Goal: Task Accomplishment & Management: Complete application form

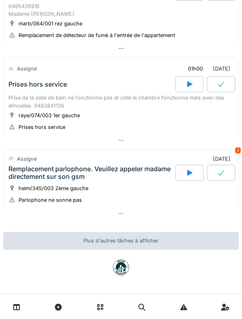
scroll to position [546, 0]
click at [28, 163] on div "Assigné" at bounding box center [22, 159] width 29 height 12
click at [43, 167] on div "Remplacement parlophone. Veuillez appeler madame directement sur son gsm" at bounding box center [90, 172] width 165 height 15
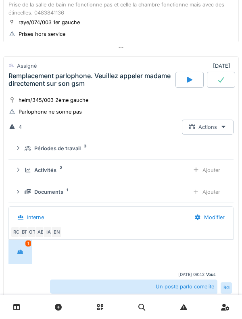
scroll to position [663, 0]
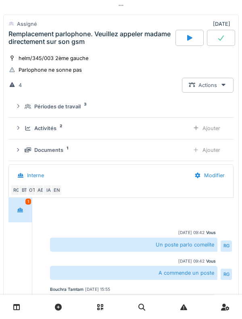
click at [22, 136] on div "Activités 2 Ajouter" at bounding box center [121, 128] width 212 height 15
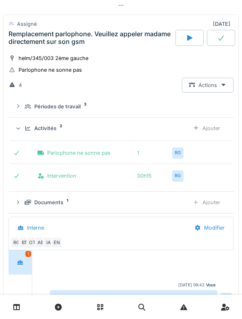
click at [23, 136] on div "Activités 2 Ajouter" at bounding box center [121, 128] width 212 height 15
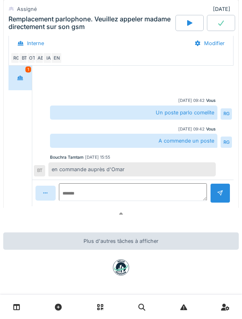
scroll to position [809, 0]
click at [20, 76] on div at bounding box center [20, 77] width 20 height 15
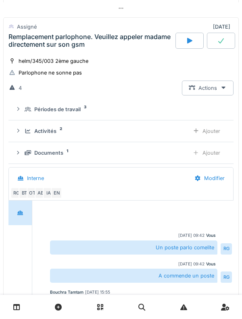
scroll to position [659, 0]
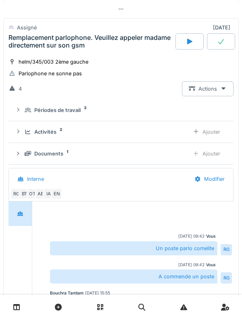
click at [19, 49] on div "Remplacement parlophone. Veuillez appeler madame directement sur son gsm" at bounding box center [90, 41] width 165 height 15
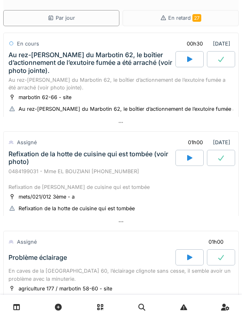
scroll to position [0, 0]
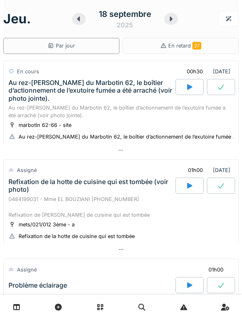
click at [93, 93] on div "Au rez-[PERSON_NAME] du Marbotin 62, le boîtier d’actionnement de l’exutoire fu…" at bounding box center [90, 90] width 165 height 23
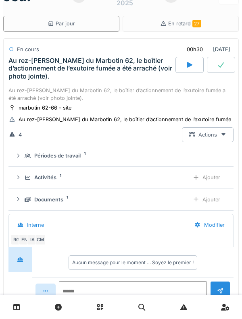
scroll to position [28, 0]
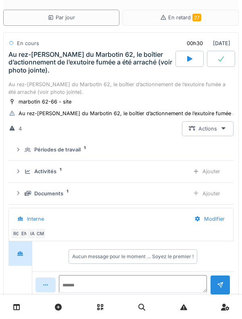
click at [60, 153] on div "Périodes de travail" at bounding box center [57, 150] width 46 height 8
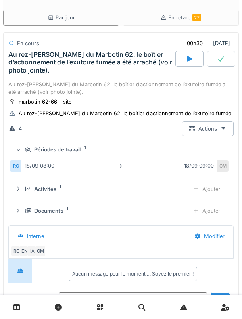
click at [68, 153] on div "Périodes de travail" at bounding box center [57, 150] width 46 height 8
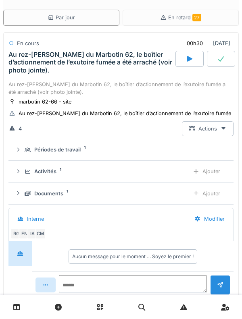
click at [54, 175] on div "Activités" at bounding box center [45, 171] width 22 height 8
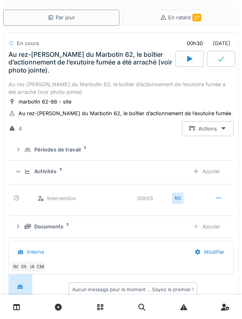
click at [59, 175] on div "Activités 1" at bounding box center [104, 171] width 158 height 8
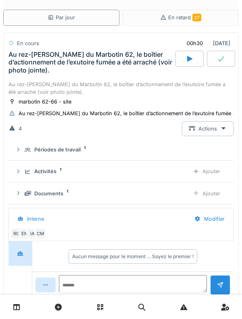
click at [39, 179] on div "Activités 1 Ajouter" at bounding box center [121, 171] width 212 height 15
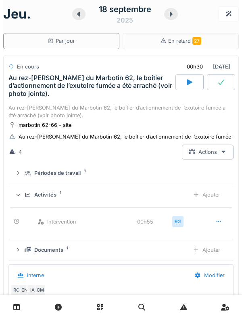
scroll to position [0, 0]
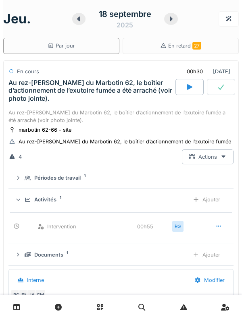
click at [211, 207] on div "Ajouter" at bounding box center [206, 199] width 41 height 15
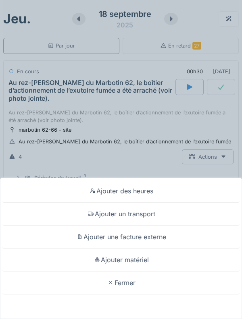
click at [147, 215] on div "Ajouter un transport" at bounding box center [121, 214] width 238 height 23
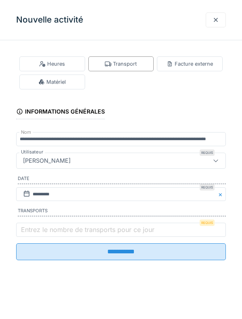
click at [96, 233] on label "Entrez le nombre de transports pour ce jour" at bounding box center [87, 230] width 136 height 10
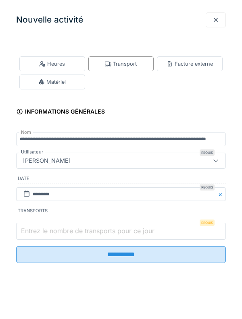
click at [96, 233] on input "Entrez le nombre de transports pour ce jour" at bounding box center [120, 231] width 209 height 17
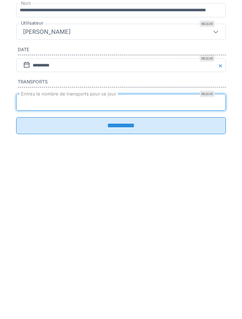
type input "*"
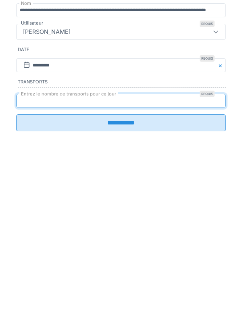
click at [151, 260] on input "**********" at bounding box center [120, 251] width 209 height 17
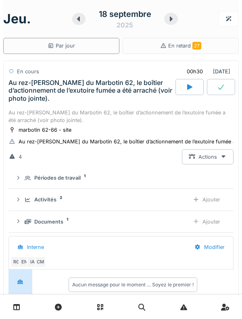
click at [27, 94] on div "Au rez-de-chaussée du Marbotin 62, le boîtier d’actionnement de l’exutoire fumé…" at bounding box center [90, 90] width 165 height 23
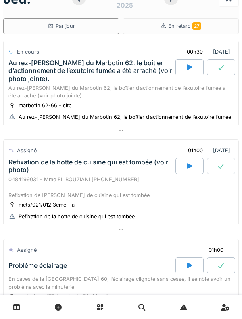
scroll to position [23, 0]
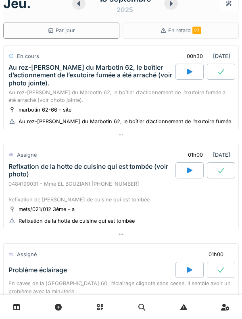
click at [21, 78] on div "Au rez-de-chaussée du Marbotin 62, le boîtier d’actionnement de l’exutoire fumé…" at bounding box center [90, 75] width 165 height 23
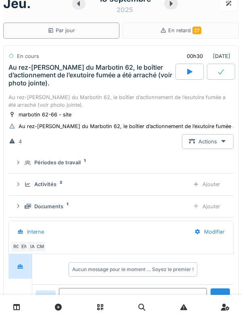
scroll to position [28, 0]
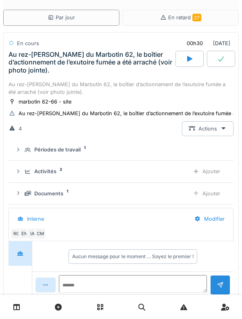
click at [26, 153] on icon at bounding box center [28, 149] width 6 height 5
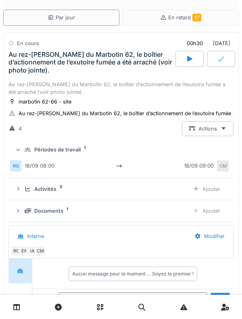
click at [27, 153] on icon at bounding box center [28, 149] width 6 height 5
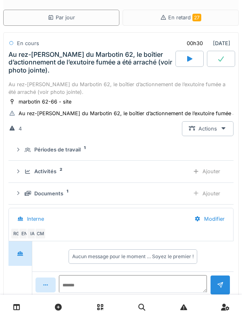
click at [34, 175] on div "Activités 2" at bounding box center [104, 171] width 158 height 8
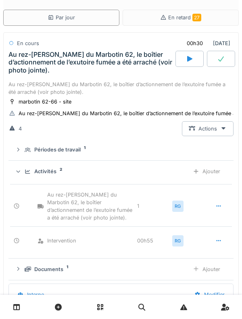
click at [27, 174] on icon at bounding box center [28, 171] width 6 height 5
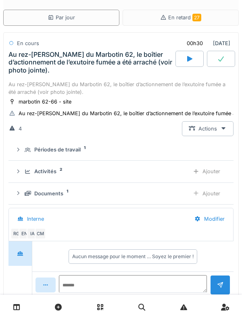
click at [32, 197] on div "Documents 1" at bounding box center [104, 194] width 158 height 8
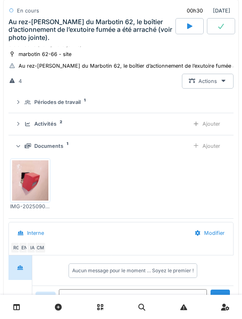
scroll to position [76, 0]
click at [213, 153] on div "Ajouter" at bounding box center [206, 145] width 41 height 15
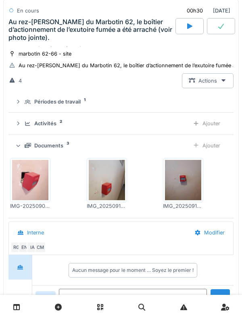
click at [31, 149] on div "Documents 3" at bounding box center [104, 146] width 158 height 8
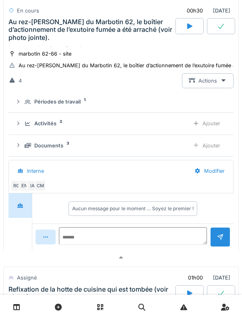
click at [27, 125] on div "Activités 2 Ajouter" at bounding box center [121, 123] width 212 height 15
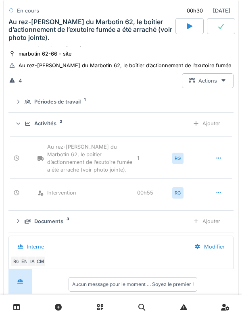
click at [28, 126] on icon at bounding box center [28, 123] width 6 height 5
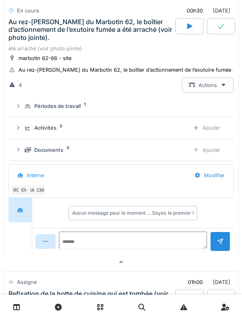
scroll to position [70, 0]
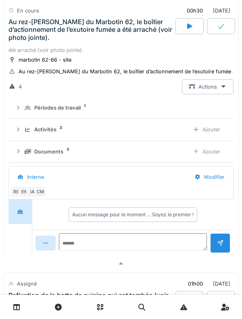
click at [25, 112] on div "Périodes de travail 1" at bounding box center [121, 108] width 212 height 8
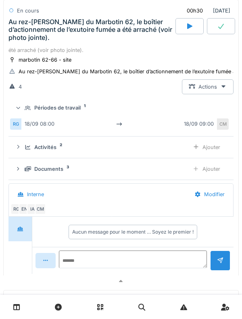
click at [23, 112] on div "Périodes de travail 1" at bounding box center [121, 108] width 212 height 8
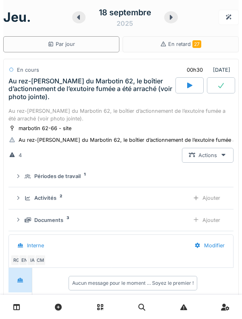
scroll to position [0, 0]
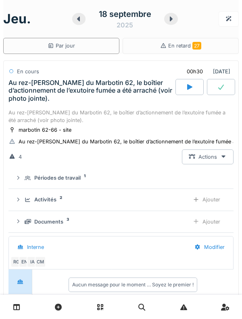
click at [9, 102] on div "Au rez-de-[STREET_ADDRESS], le boîtier d’actionnement de l’exutoire fumée a été…" at bounding box center [90, 90] width 165 height 23
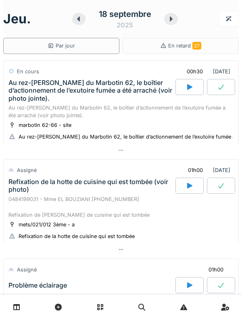
click at [23, 100] on div "Au rez-de-[STREET_ADDRESS], le boîtier d’actionnement de l’exutoire fumée a été…" at bounding box center [90, 90] width 165 height 23
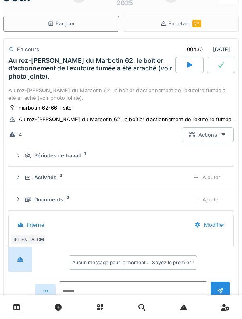
scroll to position [28, 0]
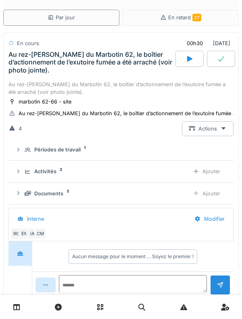
click at [29, 64] on div "Au rez-de-[STREET_ADDRESS], le boîtier d’actionnement de l’exutoire fumée a été…" at bounding box center [90, 62] width 165 height 23
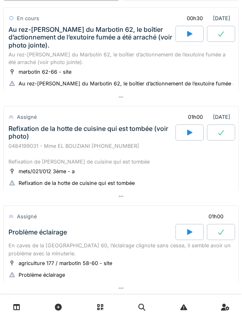
click at [19, 140] on div "Refixation de la hotte de cuisine qui est tombée (voir photo)" at bounding box center [90, 132] width 165 height 15
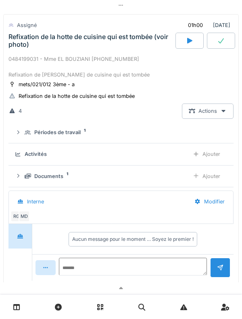
scroll to position [147, 0]
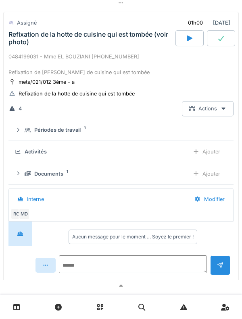
click at [25, 133] on icon at bounding box center [28, 130] width 6 height 5
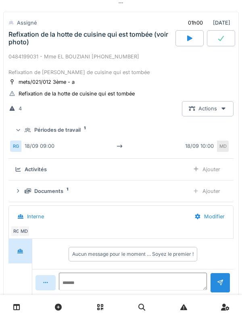
click at [21, 133] on icon at bounding box center [18, 130] width 5 height 6
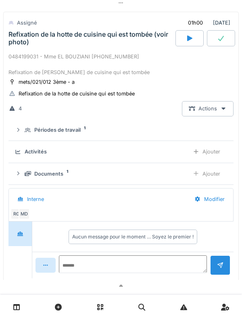
click at [219, 157] on div "Ajouter" at bounding box center [206, 151] width 41 height 15
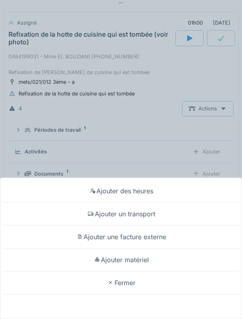
click at [4, 107] on div "Ajouter des heures Ajouter un transport Ajouter une facture externe Ajouter mat…" at bounding box center [121, 159] width 242 height 319
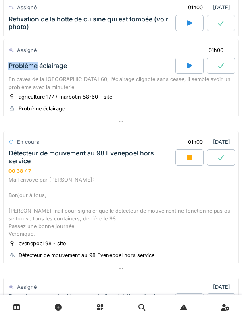
scroll to position [403, 0]
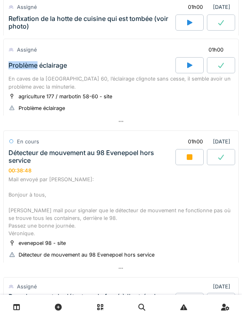
click at [214, 106] on div "agriculture 177 / marbotin 58-60 - site Problème éclairage" at bounding box center [120, 102] width 225 height 20
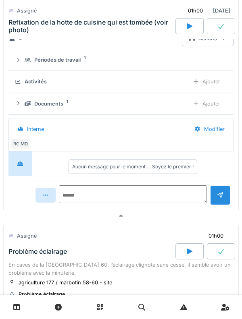
scroll to position [0, 0]
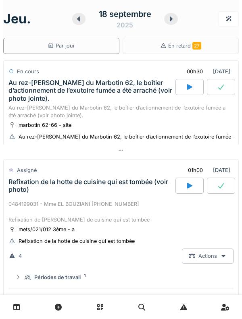
click at [29, 81] on div "Au rez-de-chaussée du Marbotin 62, le boîtier d’actionnement de l’exutoire fumé…" at bounding box center [90, 90] width 165 height 23
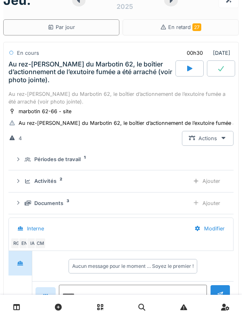
scroll to position [28, 0]
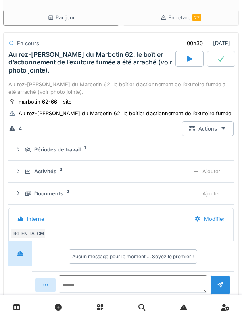
click at [23, 157] on summary "Périodes de travail 1" at bounding box center [121, 150] width 218 height 15
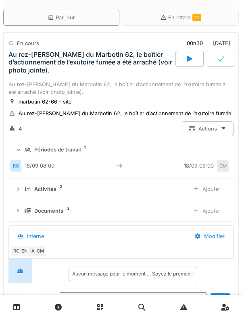
click at [22, 153] on div at bounding box center [18, 150] width 8 height 6
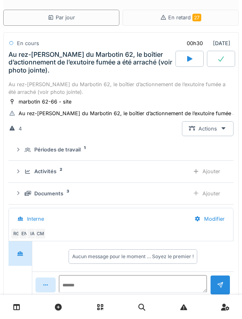
click at [26, 174] on icon at bounding box center [27, 171] width 5 height 4
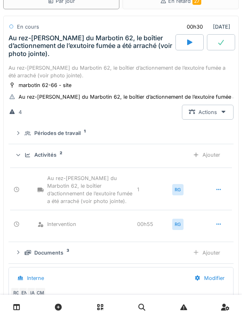
scroll to position [45, 0]
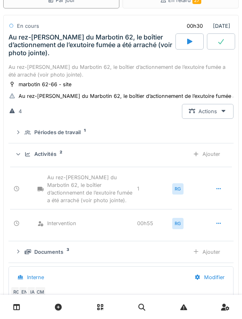
click at [23, 161] on div "Activités 2 Ajouter" at bounding box center [121, 154] width 212 height 15
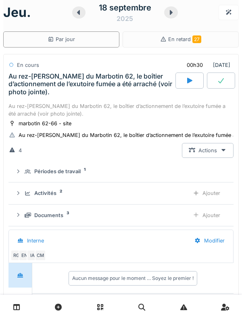
scroll to position [0, 0]
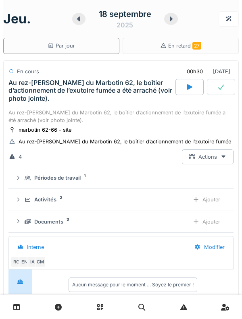
click at [22, 95] on div "Au rez-de-chaussée du Marbotin 62, le boîtier d’actionnement de l’exutoire fumé…" at bounding box center [90, 90] width 165 height 23
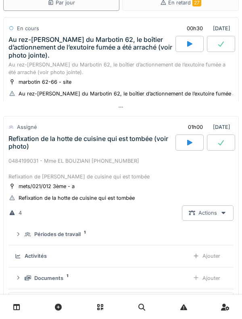
click at [23, 150] on div "Refixation de la hotte de cuisine qui est tombée (voir photo)" at bounding box center [90, 142] width 165 height 15
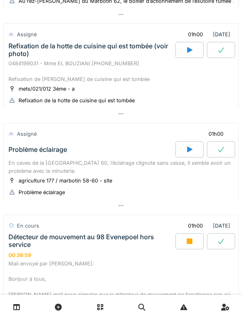
click at [18, 157] on div "Problème éclairage" at bounding box center [91, 149] width 168 height 16
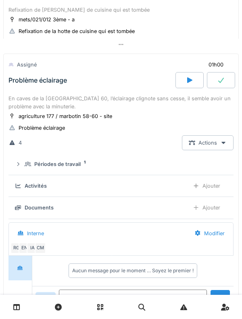
scroll to position [193, 0]
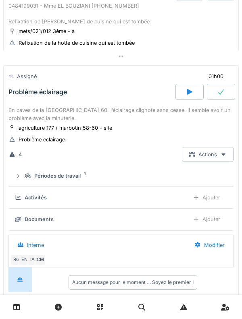
click at [14, 100] on div "Problème éclairage" at bounding box center [91, 92] width 168 height 16
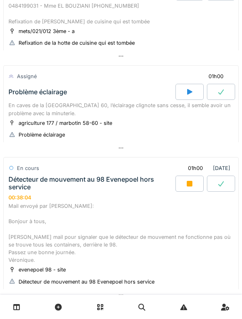
click at [12, 112] on div "En caves de la [GEOGRAPHIC_DATA] 60, l’éclairage clignote sans cesse, il semble…" at bounding box center [120, 108] width 225 height 15
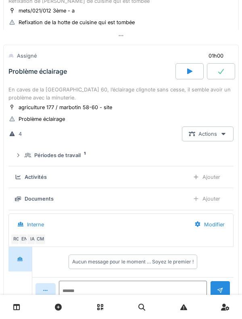
scroll to position [209, 0]
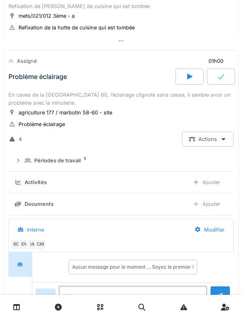
click at [31, 85] on div "Problème éclairage" at bounding box center [91, 76] width 168 height 16
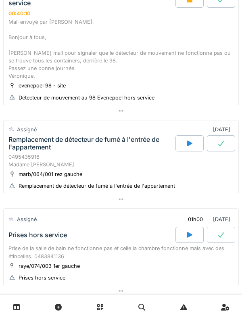
scroll to position [378, 0]
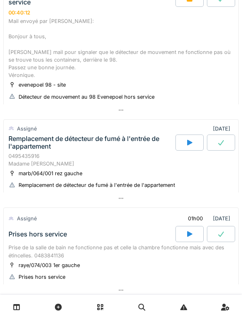
click at [20, 167] on div "0495435916 Madame Bianca AZZANI" at bounding box center [120, 159] width 225 height 15
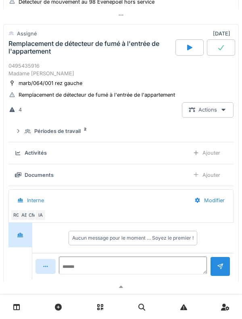
scroll to position [482, 0]
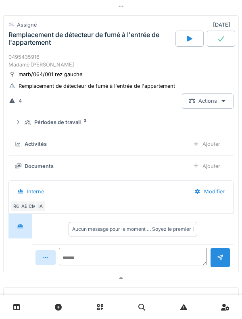
click at [24, 68] on div "0495435916 Madame Bianca AZZANI" at bounding box center [120, 60] width 225 height 15
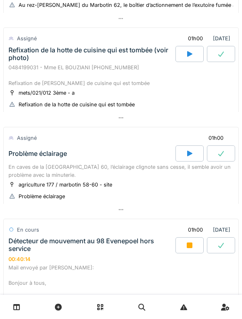
scroll to position [0, 0]
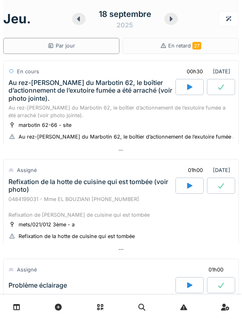
click at [25, 95] on div "Au rez-de-chaussée du Marbotin 62, le boîtier d’actionnement de l’exutoire fumé…" at bounding box center [90, 90] width 165 height 23
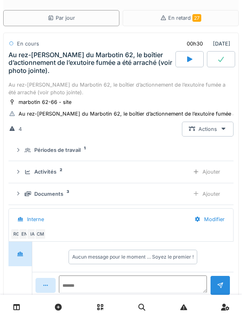
scroll to position [28, 0]
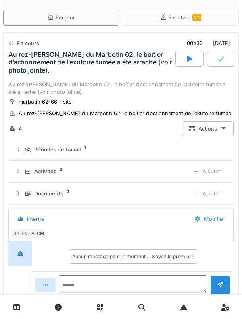
click at [27, 157] on summary "Périodes de travail 1" at bounding box center [121, 150] width 218 height 15
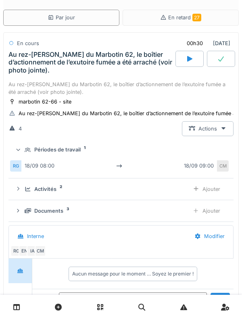
click at [25, 157] on summary "Périodes de travail 1" at bounding box center [121, 150] width 218 height 15
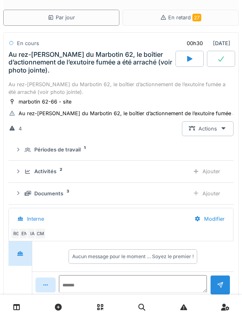
click at [24, 179] on div "Activités 2 Ajouter" at bounding box center [121, 171] width 212 height 15
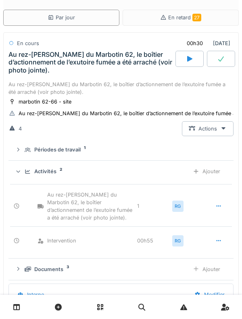
click at [22, 174] on div "Activités 2 Ajouter" at bounding box center [121, 171] width 212 height 15
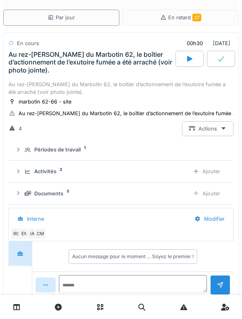
click at [77, 65] on div "Au rez-de-chaussée du Marbotin 62, le boîtier d’actionnement de l’exutoire fumé…" at bounding box center [90, 62] width 165 height 23
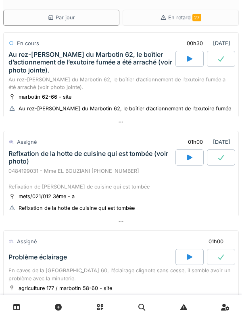
click at [100, 180] on div "0484199031 - Mme EL BOUZIANI 0484.19.90.31 Refixation de la hotte de cuisine qu…" at bounding box center [120, 178] width 225 height 23
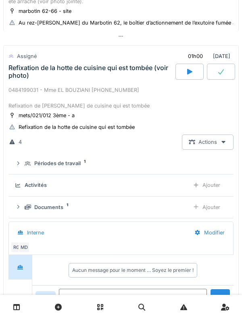
click at [81, 79] on div "Refixation de la hotte de cuisine qui est tombée (voir photo)" at bounding box center [90, 71] width 165 height 15
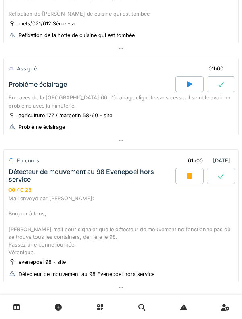
scroll to position [214, 0]
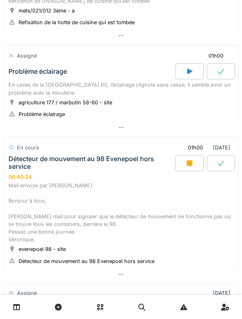
click at [24, 106] on div "agriculture 177 / marbotin 58-60 - site" at bounding box center [65, 103] width 93 height 8
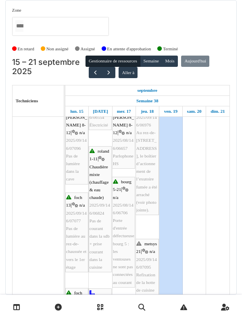
scroll to position [23, 0]
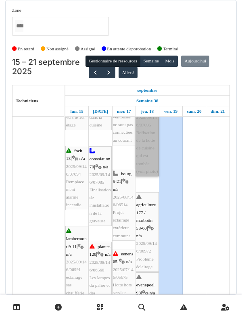
click at [147, 172] on link "metsys 21 | n/a 2025/09/146/07095 Refixation de la hotte de cuisine qui est tom…" at bounding box center [146, 137] width 23 height 80
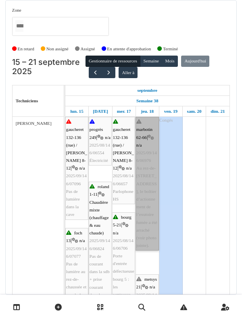
click at [145, 201] on link "marbotin 62-66 | n/a 2025/09/146/06976 Au rez-de-chaussée du Marbotin 62, le bo…" at bounding box center [146, 184] width 23 height 134
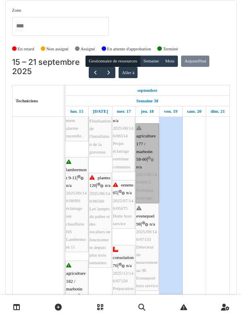
click at [147, 172] on link "agriculture 177 / marbotin 58-60 | n/a 2025/09/146/06972 Problème éclairage" at bounding box center [146, 163] width 23 height 80
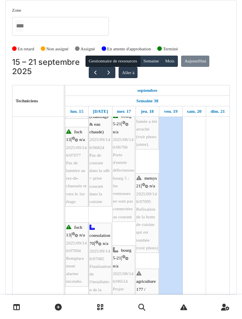
scroll to position [101, 0]
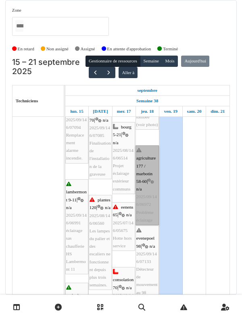
click at [147, 193] on link "agriculture 177 / marbotin 58-60 | n/a 2025/09/146/06972 Problème éclairage" at bounding box center [146, 185] width 23 height 80
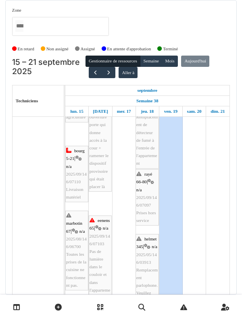
scroll to position [419, 0]
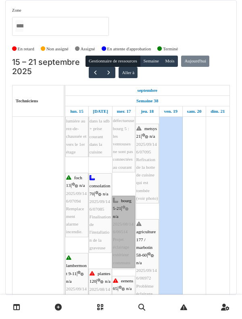
click at [122, 235] on link "bourg 5-21 | n/a 2025/08/146/06514 Projet éclairage extérieur communs" at bounding box center [123, 232] width 23 height 72
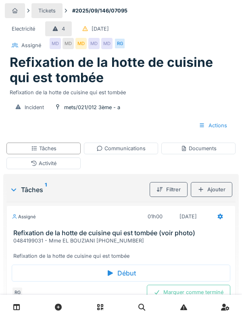
click at [24, 165] on div "Activité" at bounding box center [43, 163] width 74 height 12
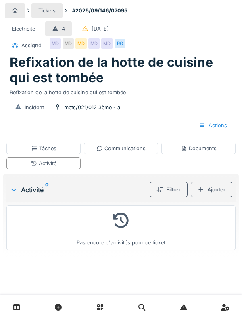
click at [218, 191] on div "Ajouter" at bounding box center [210, 189] width 41 height 15
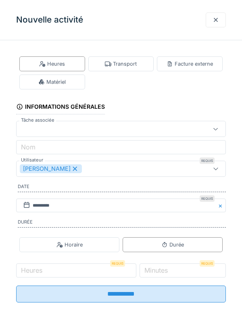
click at [29, 271] on label "Heures" at bounding box center [31, 270] width 25 height 10
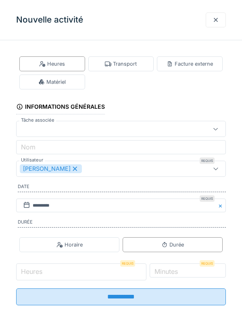
click at [29, 271] on input "Heures" at bounding box center [81, 271] width 130 height 17
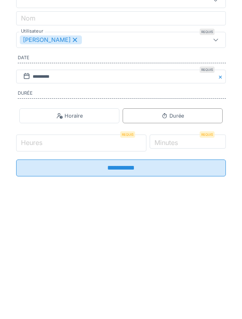
scroll to position [12, 0]
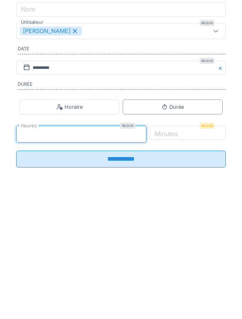
type input "*"
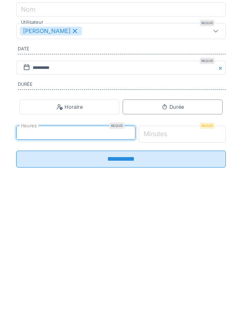
click at [194, 263] on input "*" at bounding box center [182, 262] width 87 height 17
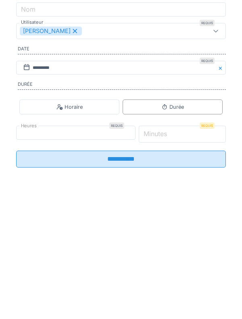
scroll to position [11, 0]
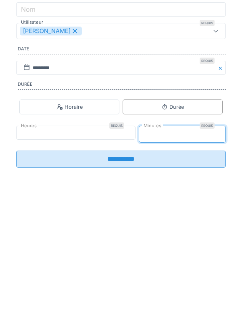
type input "**"
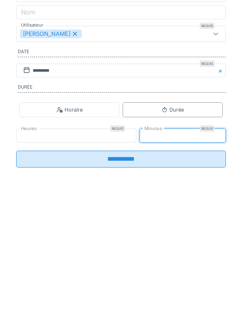
click at [168, 287] on input "**********" at bounding box center [120, 287] width 209 height 17
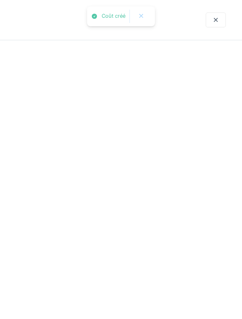
scroll to position [0, 0]
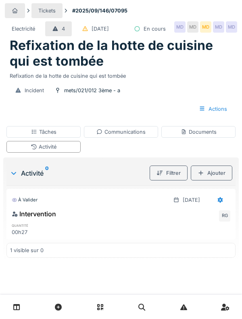
click at [223, 180] on div "Ajouter" at bounding box center [210, 172] width 41 height 15
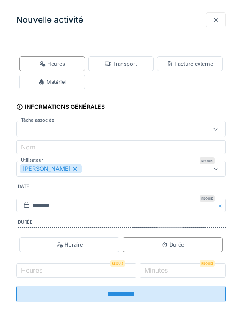
click at [130, 62] on div "Transport" at bounding box center [121, 64] width 32 height 8
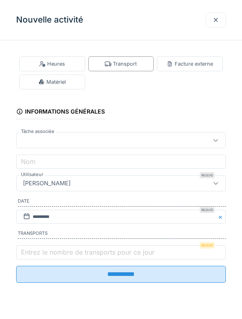
click at [91, 256] on label "Entrez le nombre de transports pour ce jour" at bounding box center [87, 252] width 136 height 10
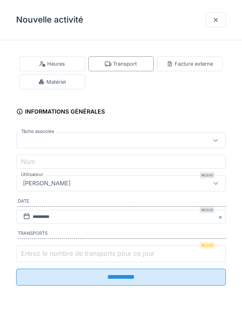
click at [91, 256] on input "Entrez le nombre de transports pour ce jour" at bounding box center [120, 253] width 209 height 17
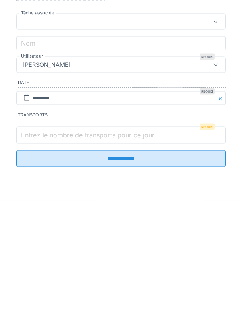
scroll to position [2, 0]
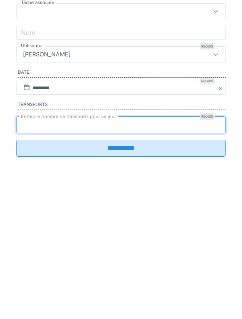
type input "*"
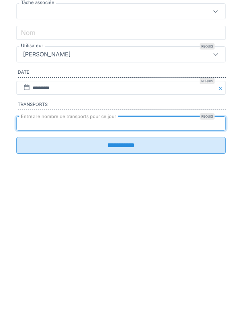
click at [143, 281] on input "**********" at bounding box center [120, 274] width 209 height 17
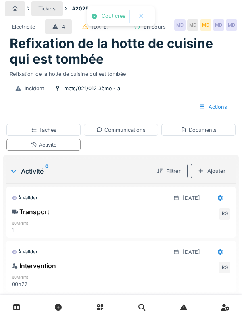
scroll to position [0, 0]
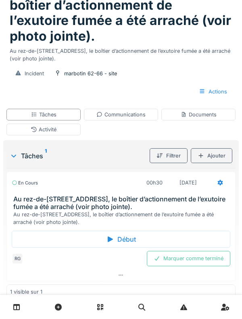
scroll to position [76, 0]
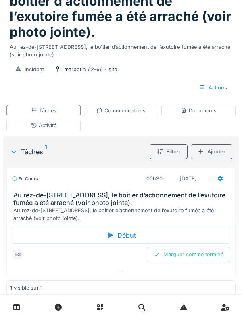
click at [27, 207] on h3 "Au rez-de-chaussée du Marbotin 62, le boîtier d’actionnement de l’exutoire fumé…" at bounding box center [122, 198] width 218 height 15
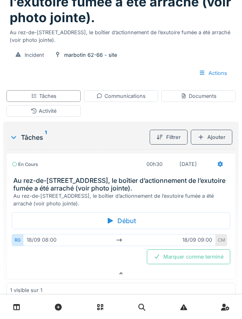
scroll to position [93, 0]
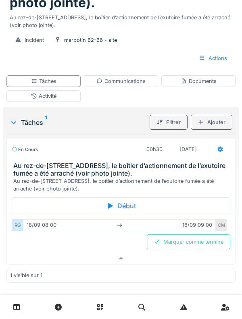
click at [20, 177] on h3 "Au rez-de-chaussée du Marbotin 62, le boîtier d’actionnement de l’exutoire fumé…" at bounding box center [122, 169] width 218 height 15
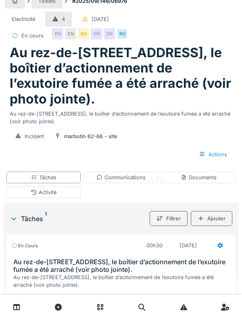
scroll to position [7, 0]
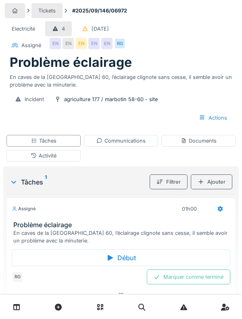
click at [22, 158] on div "Activité" at bounding box center [43, 156] width 74 height 12
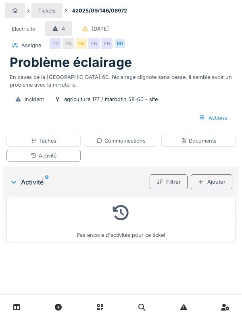
click at [216, 183] on div "Ajouter" at bounding box center [210, 181] width 41 height 15
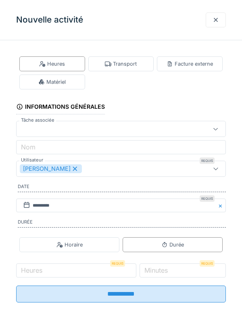
click at [63, 87] on div "Matériel" at bounding box center [52, 81] width 66 height 15
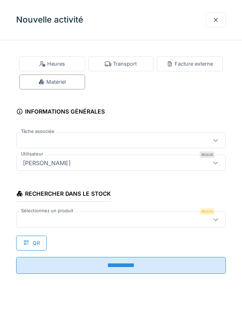
click at [149, 222] on div at bounding box center [108, 219] width 176 height 9
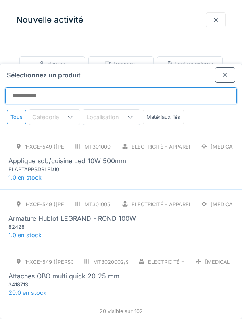
click at [141, 87] on input "Sélectionnez un produit" at bounding box center [120, 95] width 231 height 17
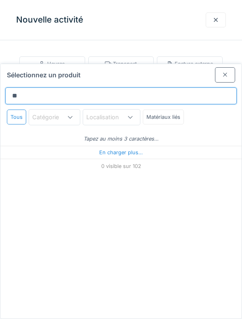
type input "***"
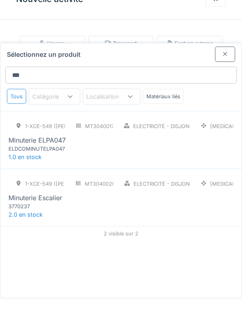
click at [29, 156] on div "Minuterie ELPA047" at bounding box center [36, 161] width 57 height 10
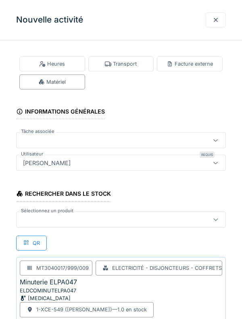
scroll to position [36, 0]
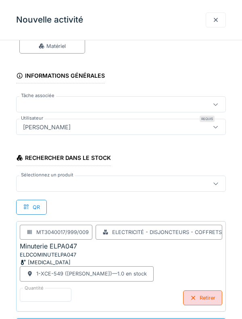
click at [208, 299] on div "Retirer" at bounding box center [202, 297] width 39 height 15
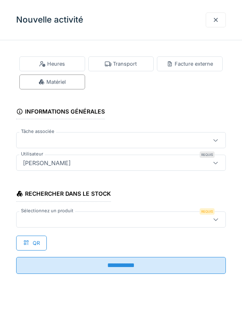
click at [143, 222] on div at bounding box center [108, 219] width 176 height 9
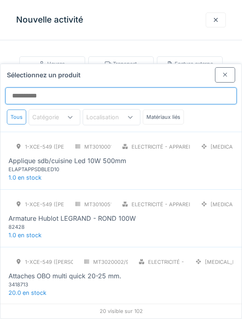
click at [145, 87] on input "Sélectionnez un produit" at bounding box center [120, 95] width 231 height 17
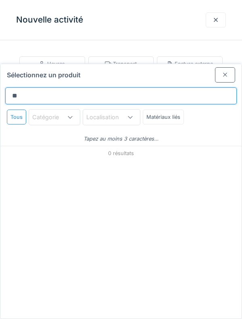
type input "*"
type input "***"
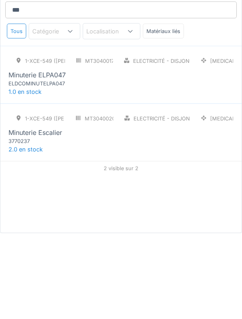
click at [25, 197] on div "1-XCE-549 ([PERSON_NAME])" at bounding box center [36, 204] width 56 height 15
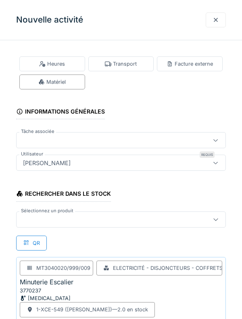
scroll to position [36, 0]
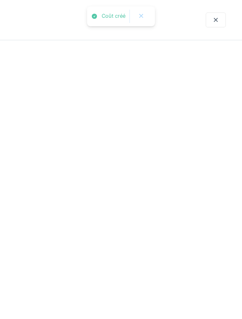
scroll to position [0, 0]
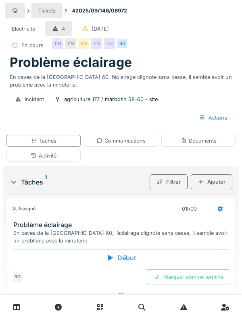
click at [25, 157] on div "Activité" at bounding box center [43, 156] width 74 height 12
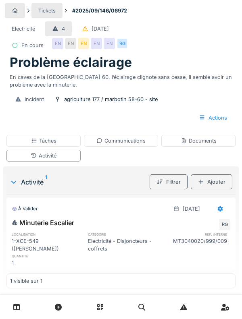
click at [221, 187] on div "Ajouter" at bounding box center [210, 181] width 41 height 15
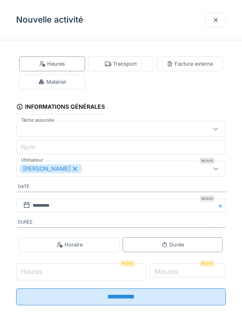
click at [106, 276] on input "Heures" at bounding box center [81, 271] width 130 height 17
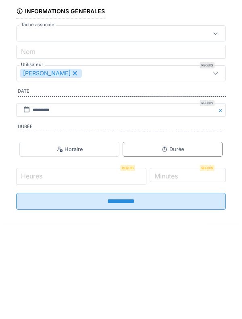
scroll to position [16, 0]
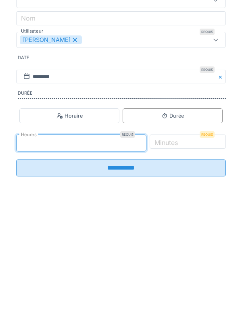
type input "*"
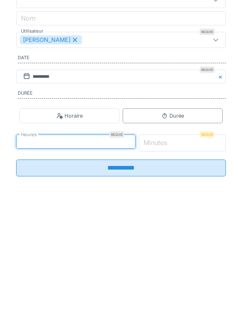
click at [196, 275] on input "*" at bounding box center [182, 271] width 87 height 17
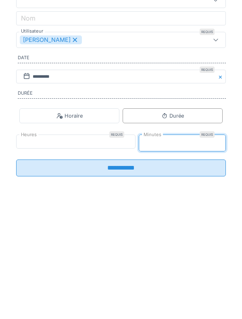
type input "**"
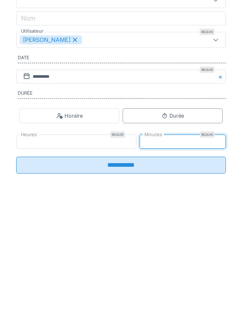
click at [209, 295] on input "**********" at bounding box center [120, 293] width 209 height 17
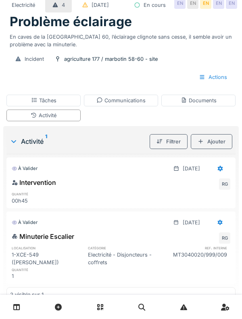
scroll to position [0, 0]
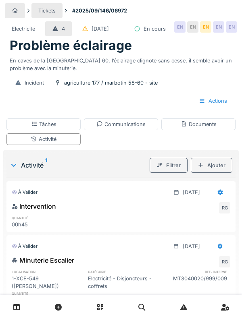
click at [16, 145] on div "Activité" at bounding box center [43, 139] width 74 height 12
click at [25, 130] on div "Tâches" at bounding box center [43, 124] width 74 height 12
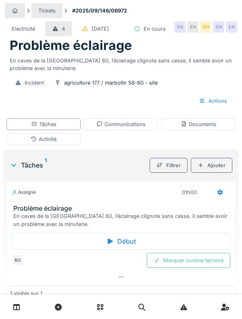
click at [96, 126] on icon at bounding box center [99, 123] width 6 height 5
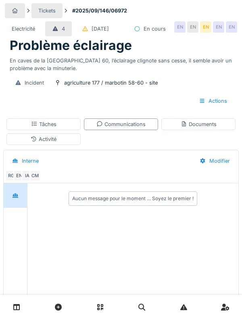
click at [215, 128] on div "Documents" at bounding box center [198, 124] width 36 height 8
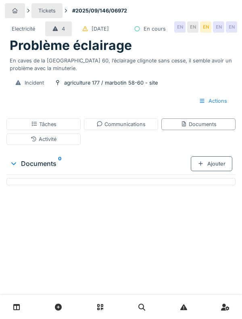
click at [57, 145] on div "Activité" at bounding box center [43, 139] width 74 height 12
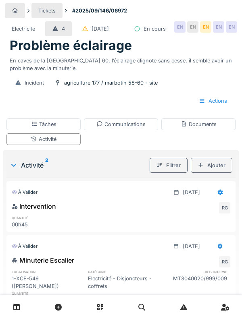
click at [216, 130] on div "Documents" at bounding box center [198, 124] width 74 height 12
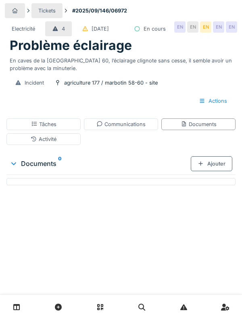
click at [217, 171] on div "Ajouter" at bounding box center [210, 163] width 41 height 15
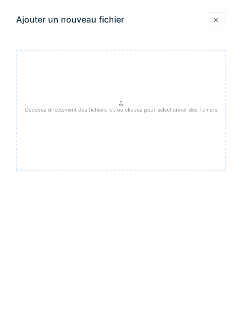
click at [187, 139] on div "Déposez directement des fichiers ici, ou cliquez pour sélectionner des fichiers" at bounding box center [120, 110] width 209 height 121
type input "**********"
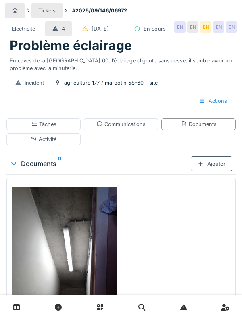
click at [27, 145] on div "Activité" at bounding box center [43, 139] width 74 height 12
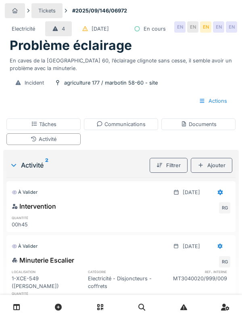
click at [27, 130] on div "Tâches" at bounding box center [43, 124] width 74 height 12
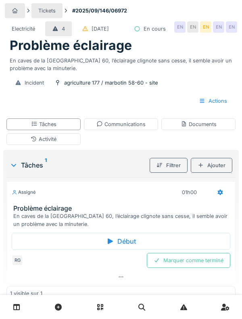
click at [26, 145] on div "Activité" at bounding box center [43, 139] width 74 height 12
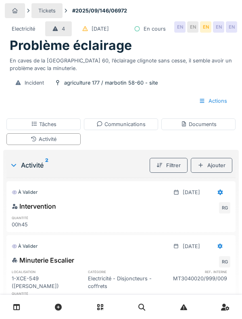
click at [25, 145] on div "Activité" at bounding box center [43, 139] width 74 height 12
click at [22, 130] on div "Tâches" at bounding box center [43, 124] width 74 height 12
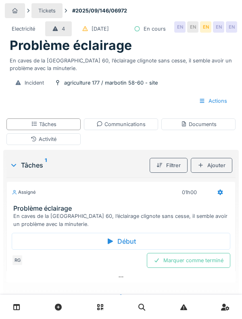
click at [24, 145] on div "Activité" at bounding box center [43, 139] width 74 height 12
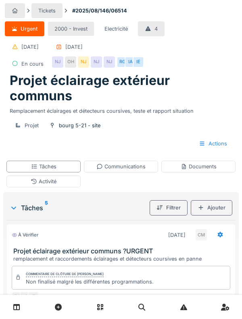
click at [21, 185] on div "Activité" at bounding box center [43, 182] width 74 height 12
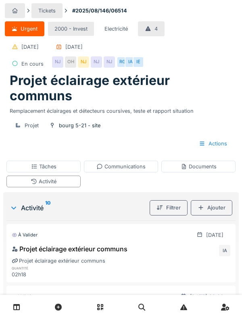
click at [14, 172] on div "Tâches" at bounding box center [43, 167] width 74 height 12
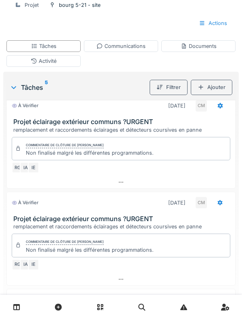
scroll to position [237, 0]
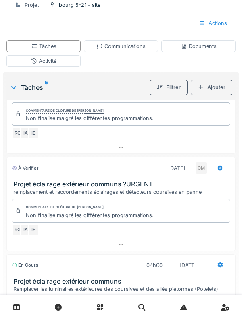
click at [27, 309] on div "Début" at bounding box center [121, 306] width 218 height 17
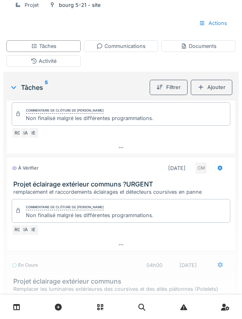
click at [37, 232] on div "IE" at bounding box center [33, 229] width 11 height 11
click at [25, 255] on div "En cours 04h00 [DATE]" at bounding box center [121, 263] width 228 height 18
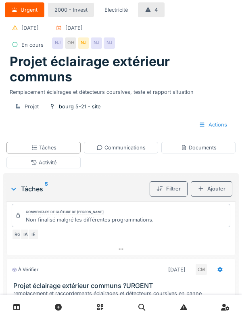
scroll to position [19, 0]
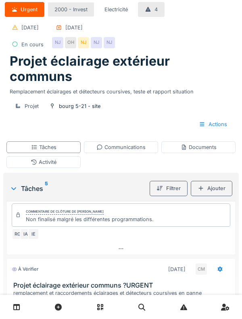
click at [22, 162] on div "Activité" at bounding box center [43, 162] width 74 height 12
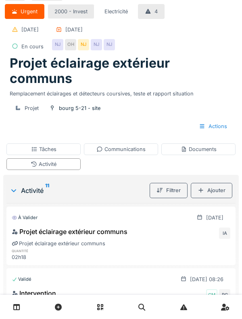
scroll to position [0, 0]
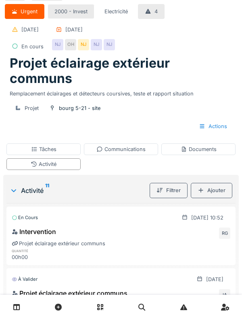
click at [217, 196] on div "Ajouter" at bounding box center [210, 190] width 41 height 15
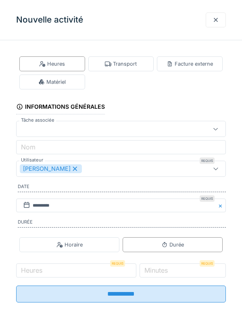
click at [215, 20] on div at bounding box center [215, 20] width 6 height 8
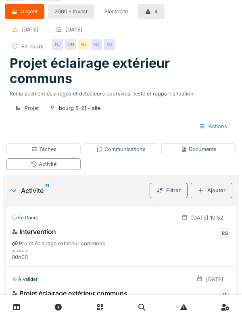
click at [211, 153] on div "Documents" at bounding box center [198, 149] width 74 height 12
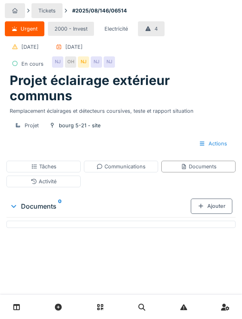
click at [227, 211] on div "Ajouter" at bounding box center [210, 205] width 41 height 15
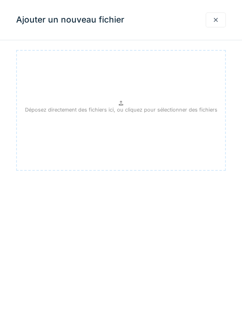
click at [199, 141] on div "Déposez directement des fichiers ici, ou cliquez pour sélectionner des fichiers" at bounding box center [120, 110] width 209 height 121
type input "**********"
